Goal: Task Accomplishment & Management: Use online tool/utility

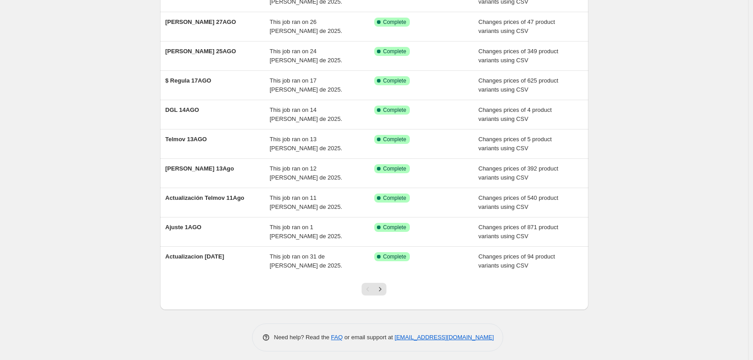
scroll to position [105, 0]
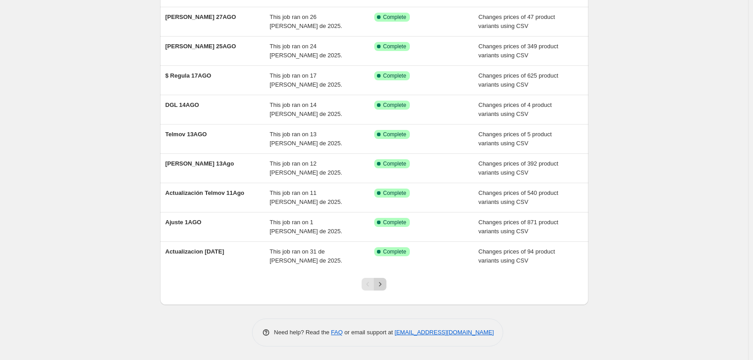
click at [378, 286] on icon "Next" at bounding box center [380, 284] width 9 height 9
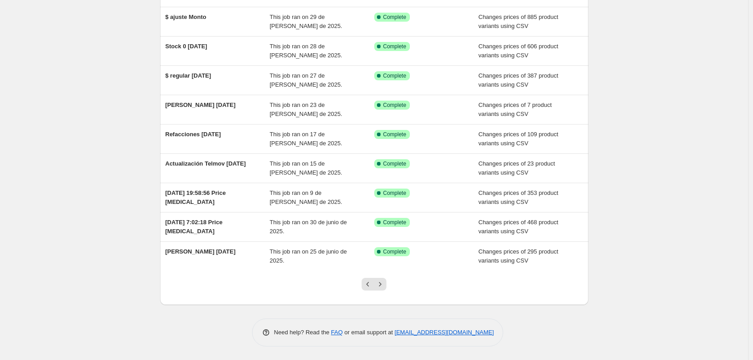
click at [378, 286] on icon "Next" at bounding box center [380, 284] width 9 height 9
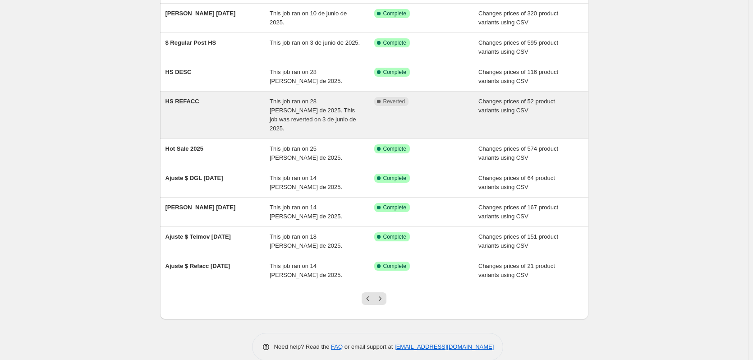
scroll to position [114, 0]
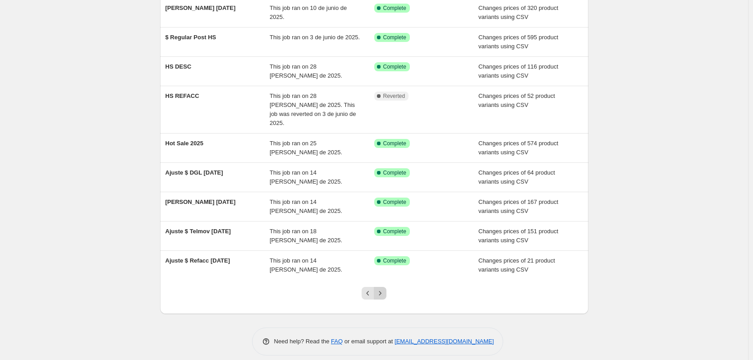
click at [380, 289] on icon "Next" at bounding box center [380, 293] width 9 height 9
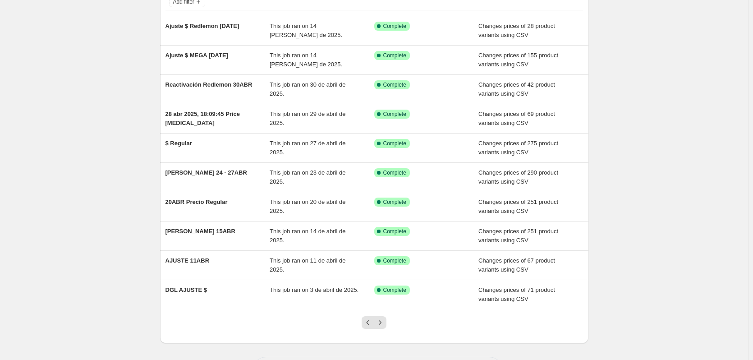
scroll to position [105, 0]
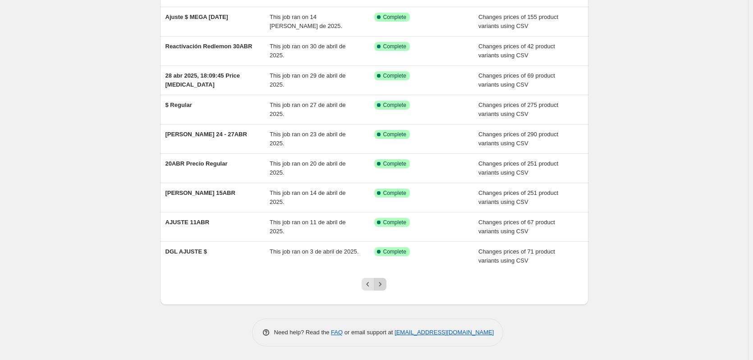
click at [383, 286] on icon "Next" at bounding box center [380, 284] width 9 height 9
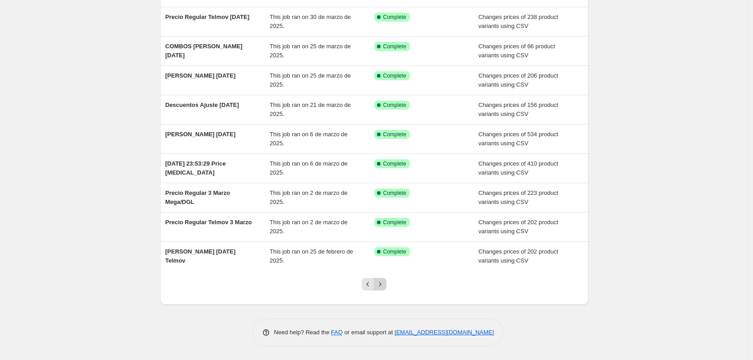
click at [377, 283] on button "Next" at bounding box center [380, 284] width 13 height 13
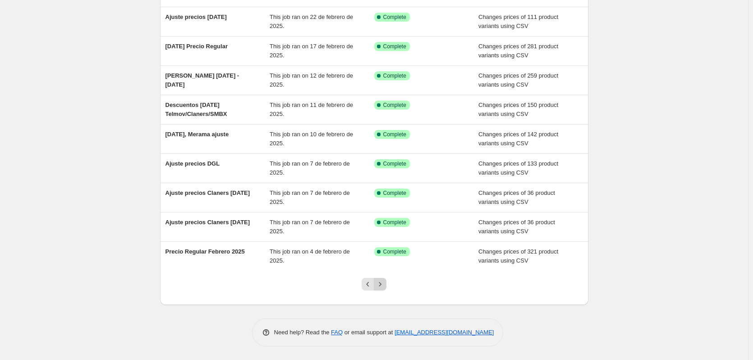
click at [382, 285] on icon "Next" at bounding box center [380, 284] width 9 height 9
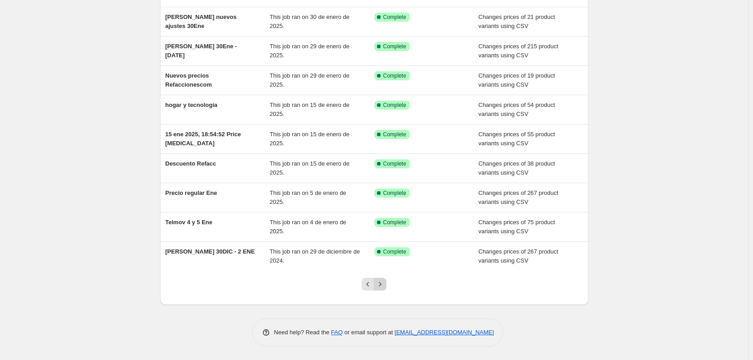
click at [387, 286] on button "Next" at bounding box center [380, 284] width 13 height 13
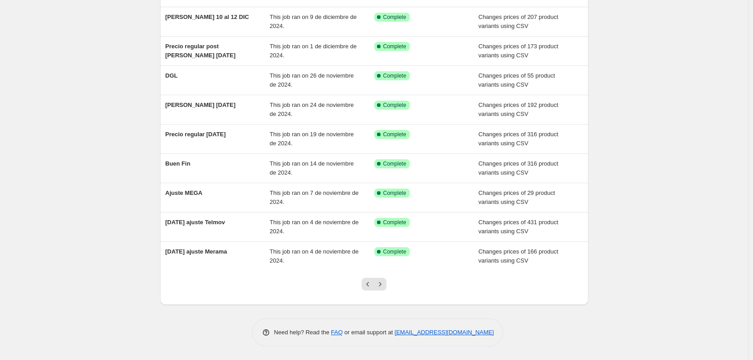
click at [384, 291] on div at bounding box center [374, 288] width 37 height 34
click at [385, 286] on icon "Next" at bounding box center [380, 284] width 9 height 9
